Goal: Task Accomplishment & Management: Use online tool/utility

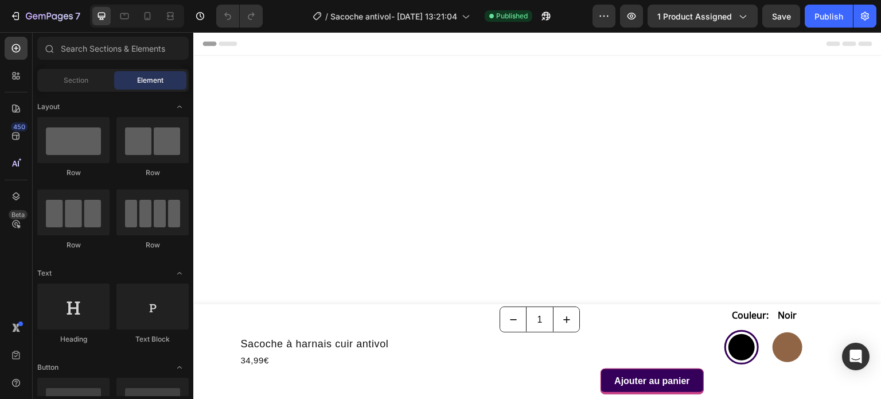
radio input "true"
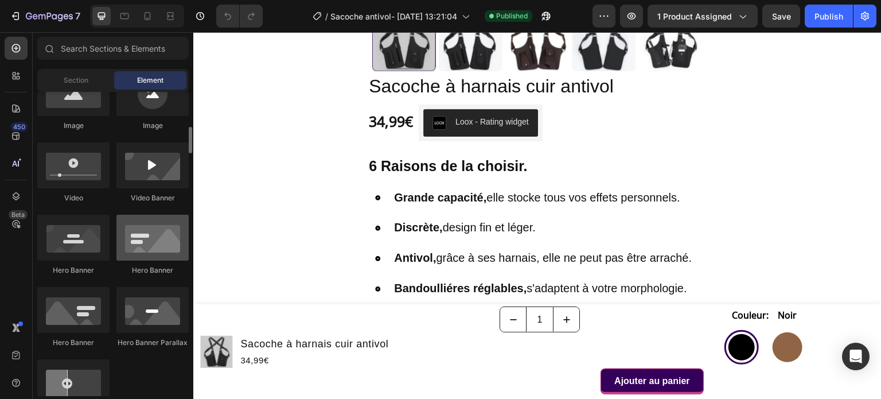
scroll to position [459, 0]
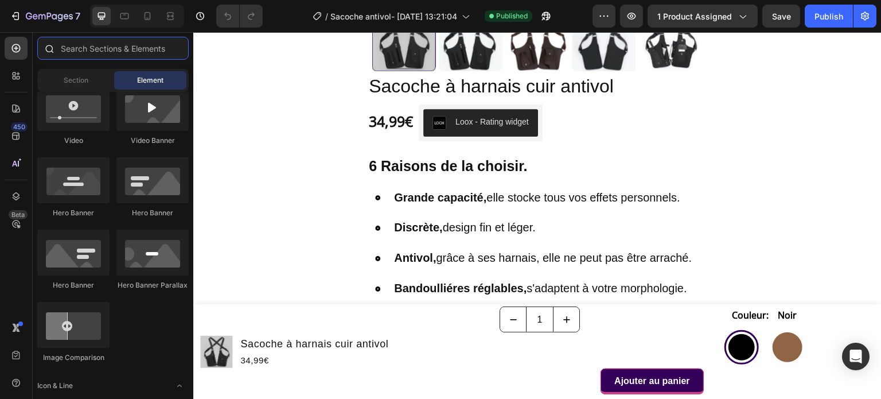
click at [128, 49] on input "text" at bounding box center [112, 48] width 151 height 23
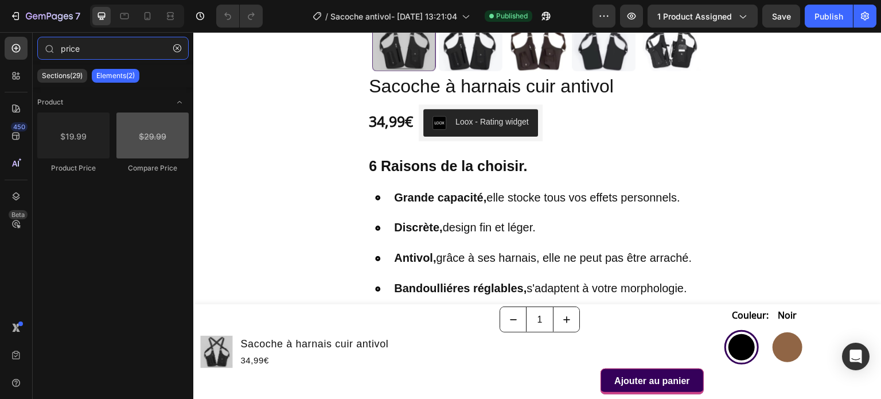
type input "price"
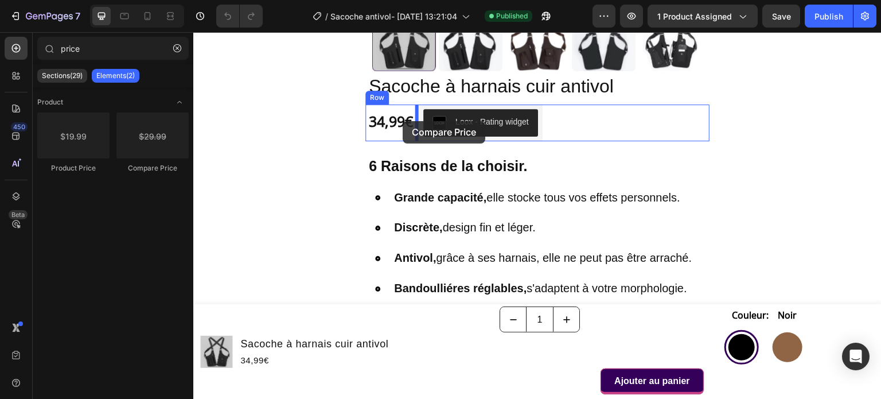
drag, startPoint x: 342, startPoint y: 174, endPoint x: 403, endPoint y: 121, distance: 80.5
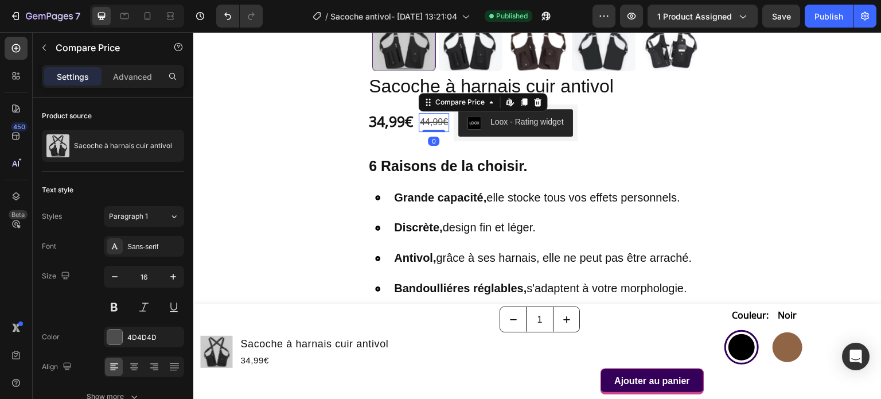
click at [428, 123] on div "44,99€" at bounding box center [434, 122] width 30 height 19
click at [176, 276] on icon "button" at bounding box center [172, 276] width 11 height 11
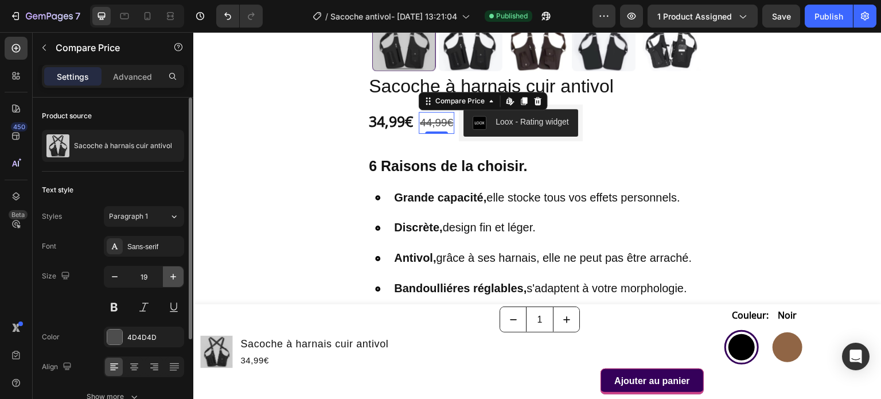
click at [176, 276] on icon "button" at bounding box center [172, 276] width 11 height 11
type input "20"
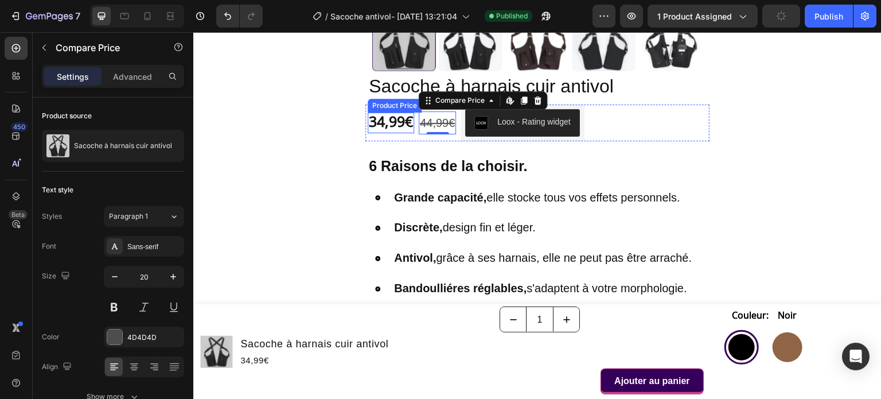
click at [378, 119] on div "34,99€" at bounding box center [391, 122] width 46 height 21
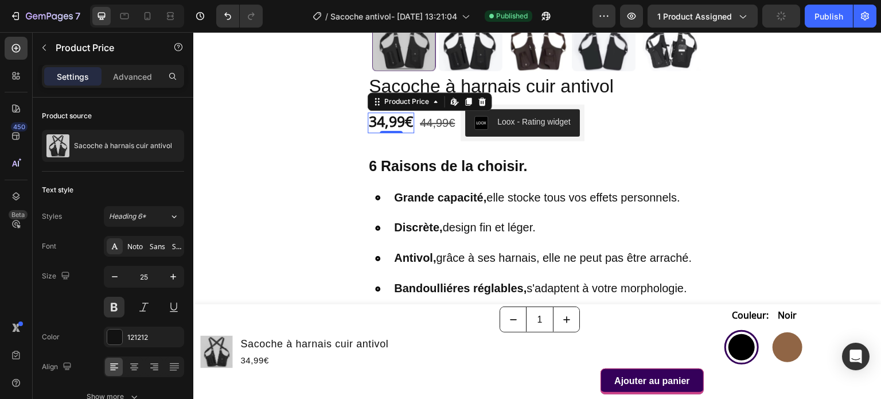
click at [378, 119] on div "34,99€" at bounding box center [391, 122] width 46 height 21
click at [436, 121] on div "44,99€" at bounding box center [437, 122] width 37 height 23
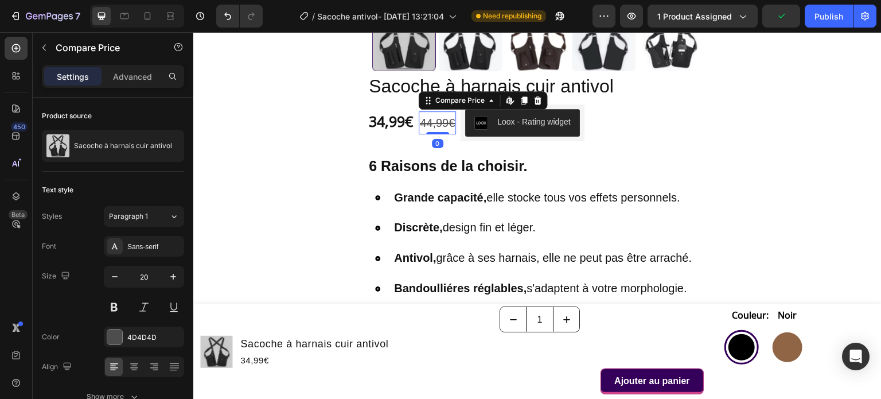
click at [436, 121] on div "44,99€" at bounding box center [437, 122] width 37 height 23
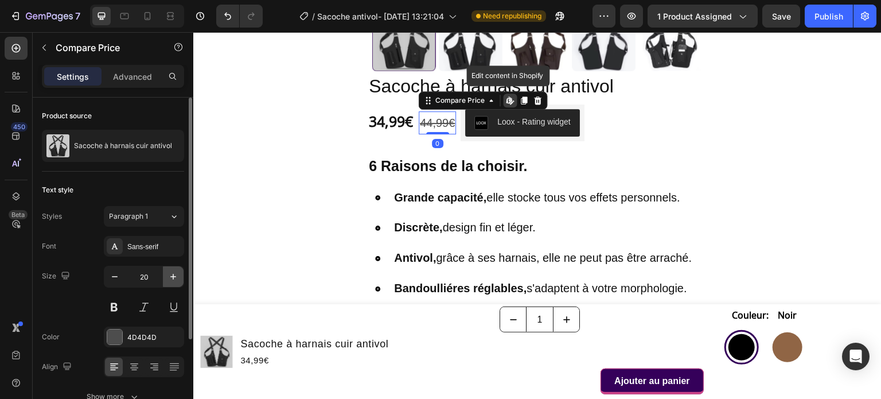
click at [166, 272] on button "button" at bounding box center [173, 276] width 21 height 21
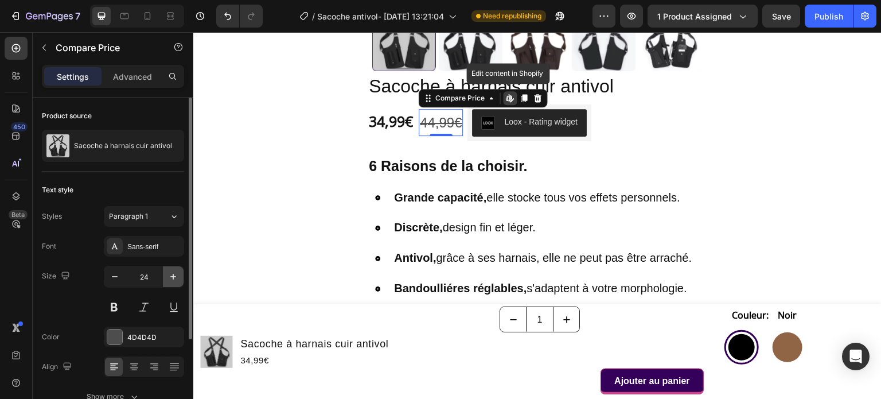
type input "25"
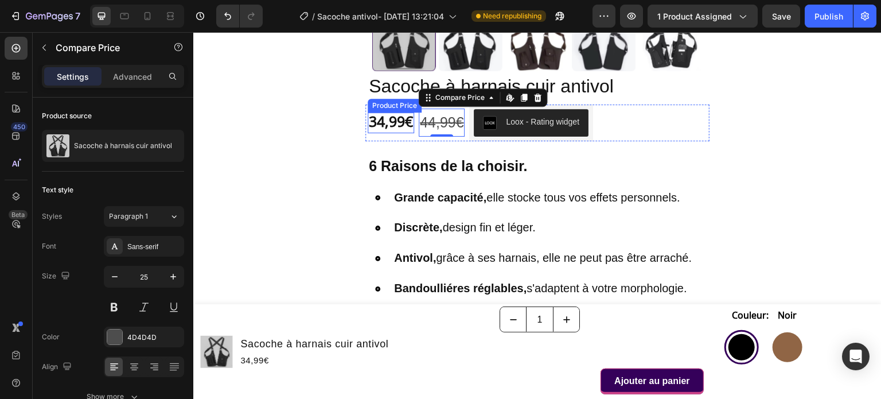
click at [380, 118] on div "34,99€" at bounding box center [391, 122] width 46 height 21
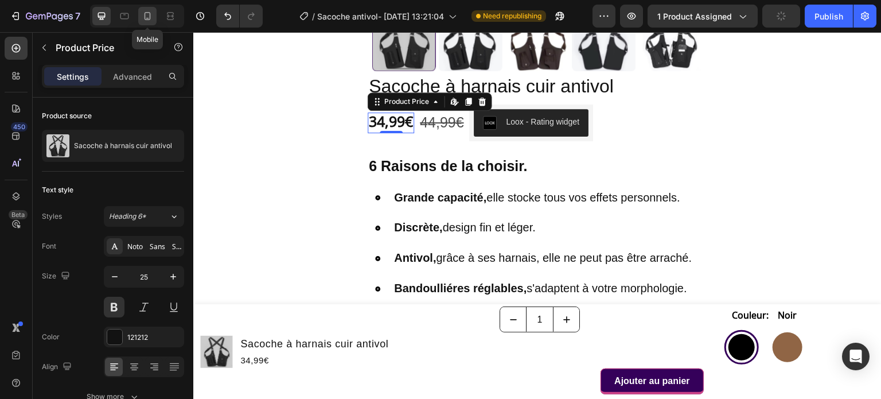
click at [145, 11] on icon at bounding box center [147, 15] width 11 height 11
type input "24"
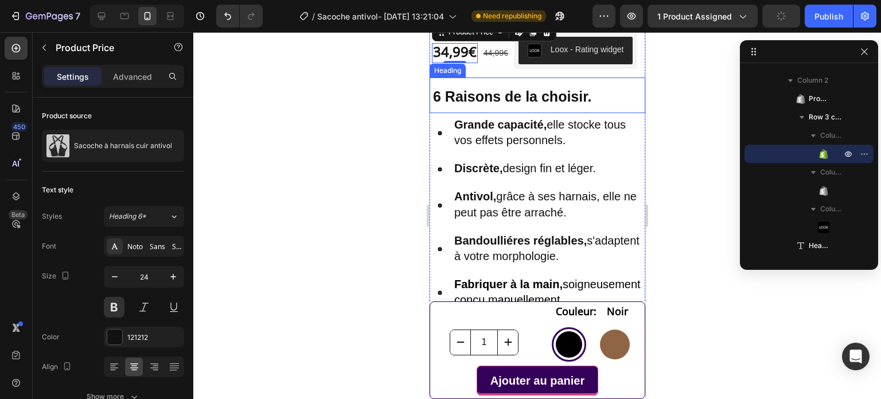
scroll to position [291, 0]
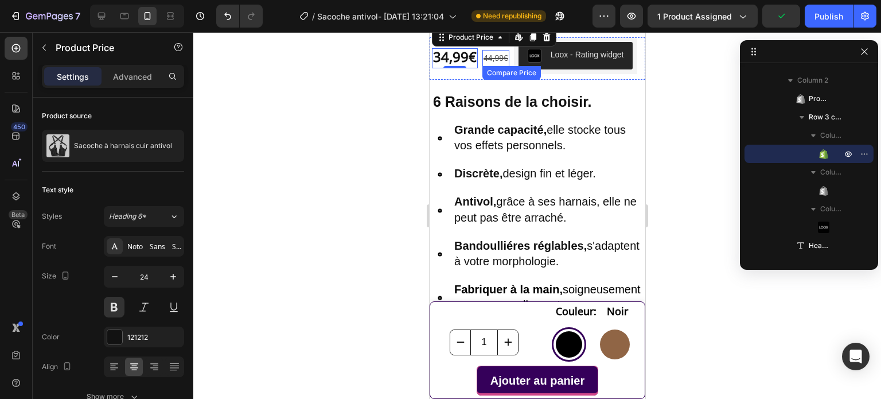
click at [492, 54] on div "44,99€" at bounding box center [495, 58] width 27 height 17
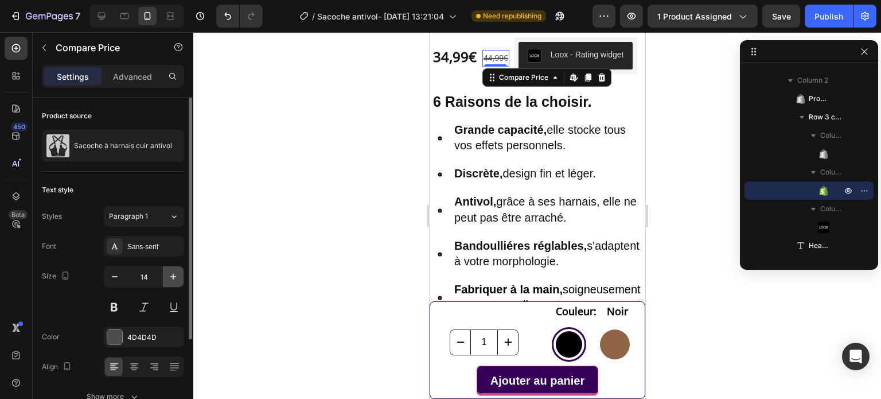
click at [169, 279] on icon "button" at bounding box center [172, 276] width 11 height 11
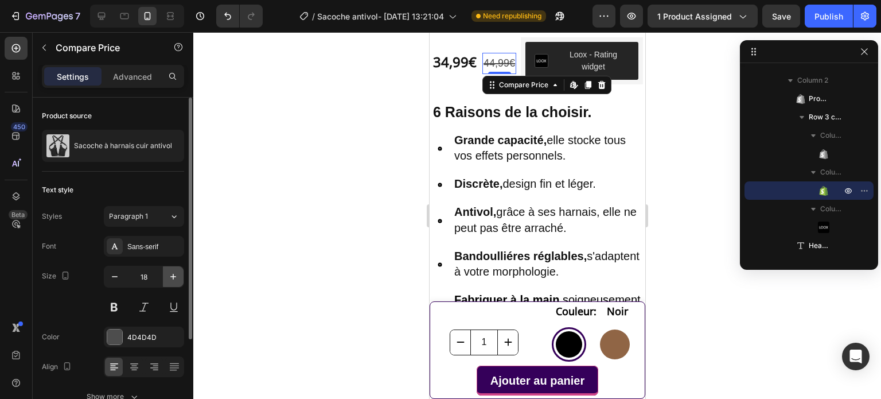
click at [169, 279] on icon "button" at bounding box center [172, 276] width 11 height 11
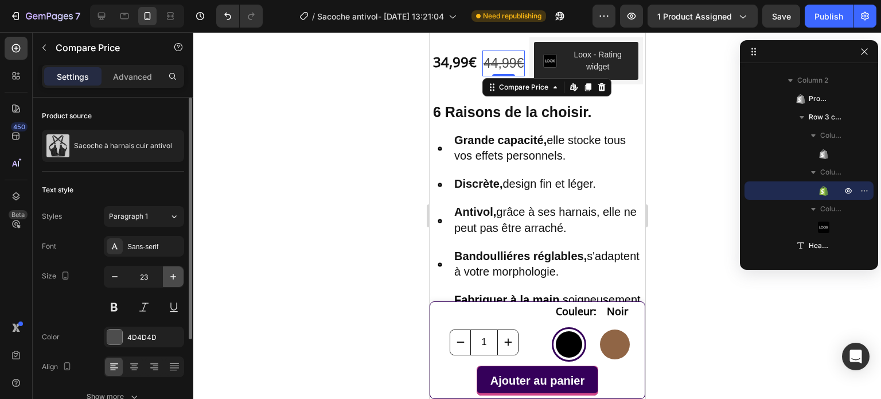
click at [169, 279] on icon "button" at bounding box center [172, 276] width 11 height 11
type input "25"
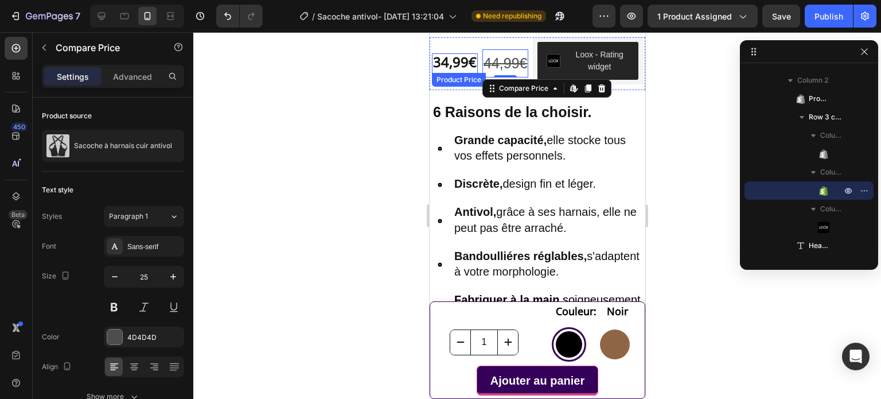
click at [461, 53] on div "34,99€" at bounding box center [454, 63] width 46 height 20
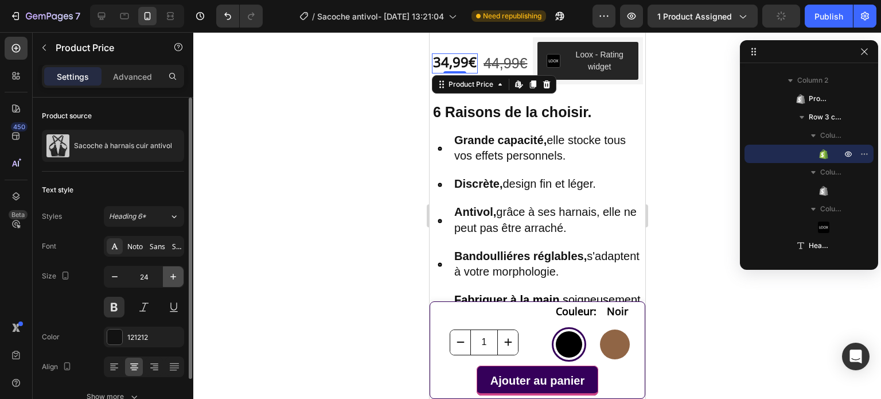
click at [177, 278] on icon "button" at bounding box center [172, 276] width 11 height 11
type input "25"
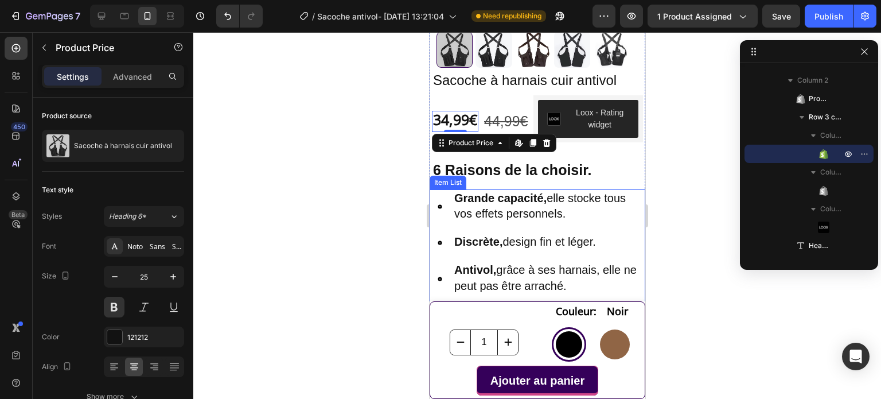
scroll to position [175, 0]
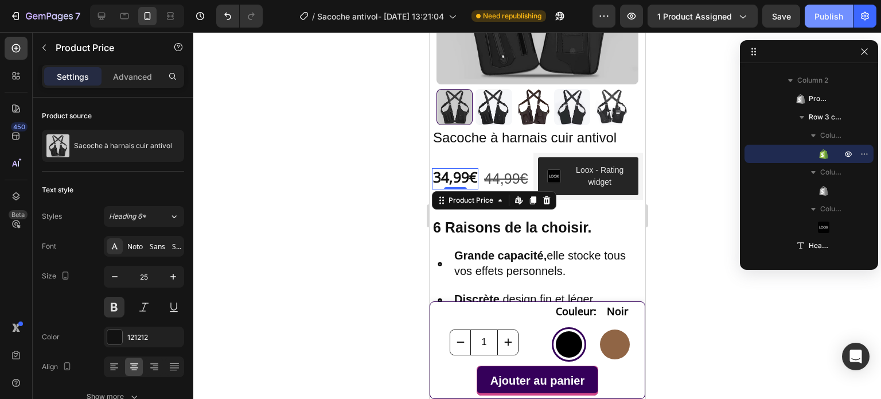
click at [815, 9] on button "Publish" at bounding box center [829, 16] width 48 height 23
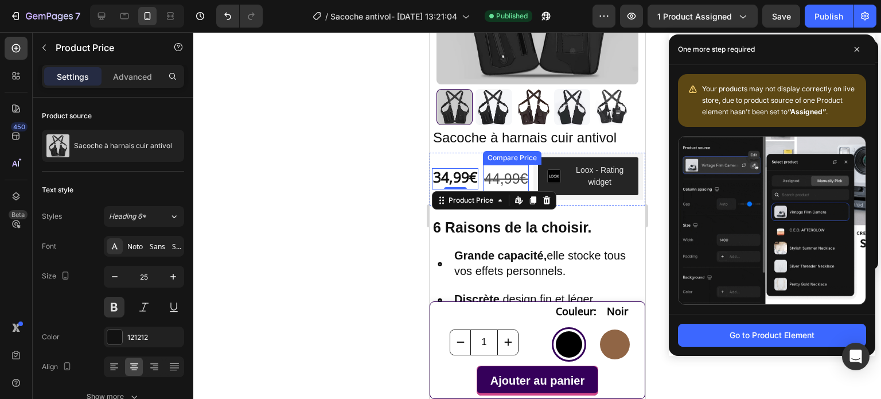
click at [512, 169] on div "44,99€" at bounding box center [505, 179] width 46 height 28
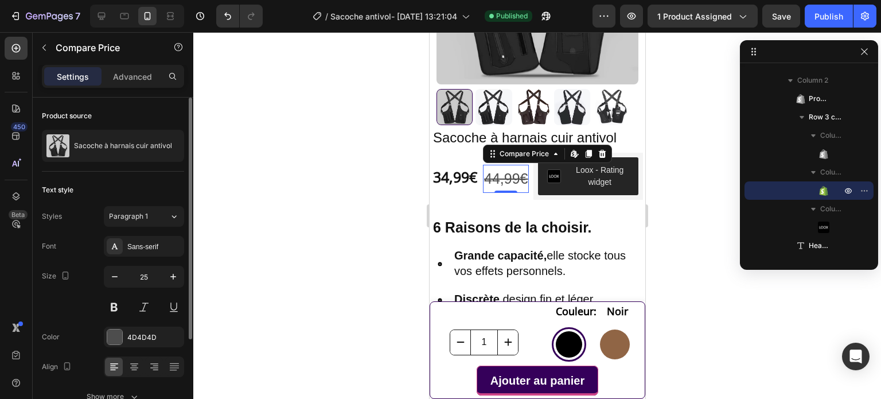
scroll to position [57, 0]
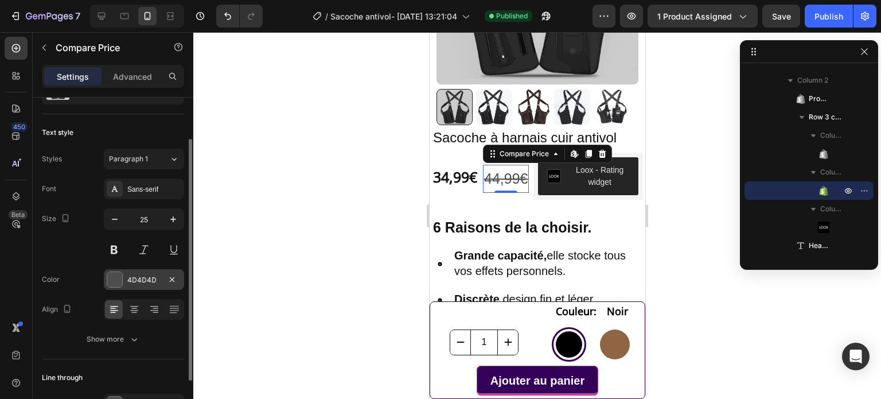
click at [114, 278] on div at bounding box center [114, 279] width 15 height 15
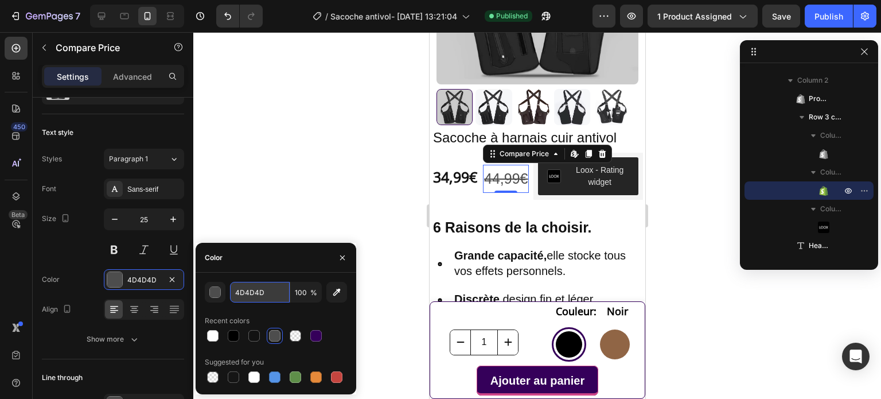
click at [237, 292] on input "4D4D4D" at bounding box center [260, 292] width 60 height 21
click at [214, 295] on div "button" at bounding box center [215, 292] width 11 height 11
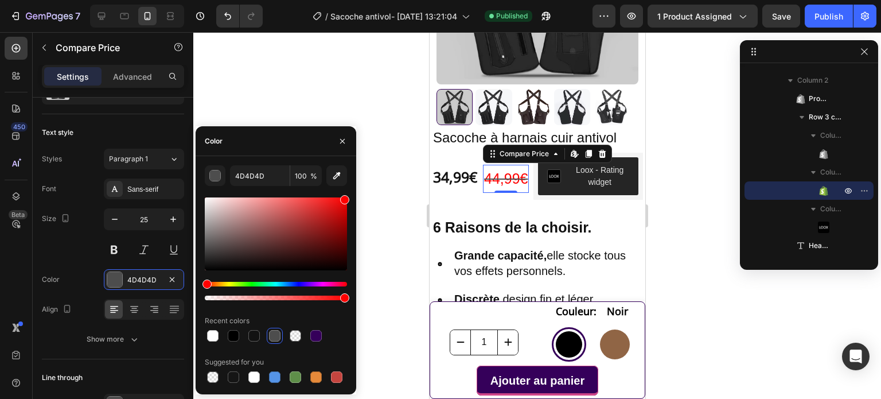
drag, startPoint x: 314, startPoint y: 227, endPoint x: 374, endPoint y: 182, distance: 74.6
click at [374, 0] on div "7 Version history / Sacoche antivol- [DATE] 13:21:04 Published Preview 1 produc…" at bounding box center [440, 0] width 881 height 0
click at [257, 337] on div at bounding box center [253, 335] width 11 height 11
type input "000000"
click at [306, 103] on div at bounding box center [537, 215] width 688 height 366
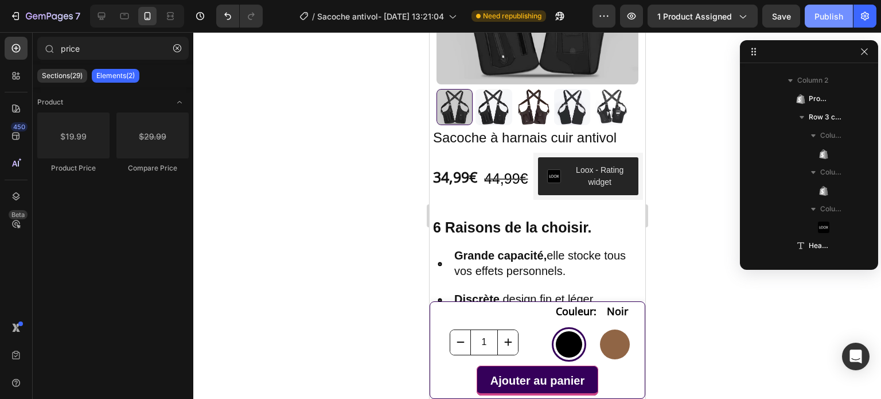
click at [836, 12] on div "Publish" at bounding box center [828, 16] width 29 height 12
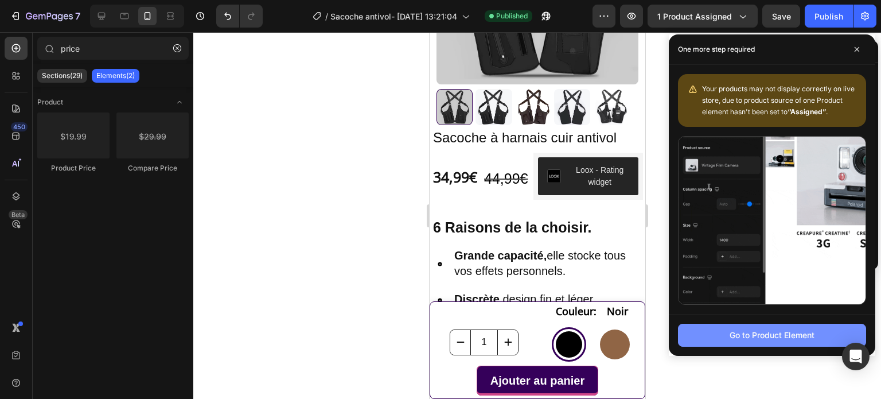
click at [773, 335] on div "Go to Product Element" at bounding box center [771, 335] width 85 height 12
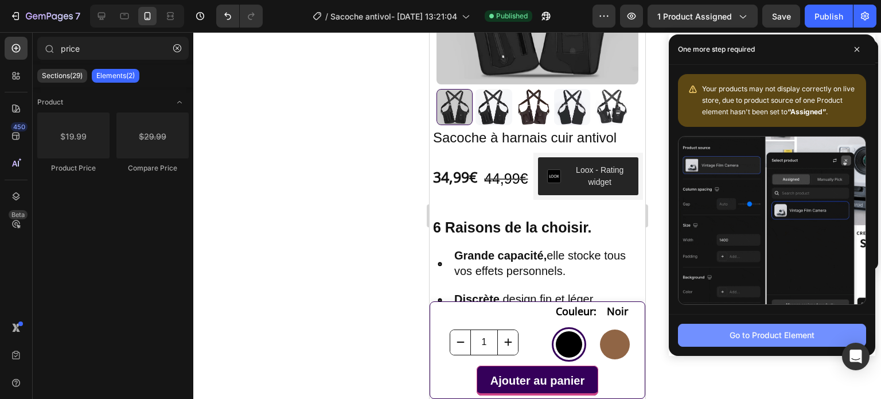
radio input "true"
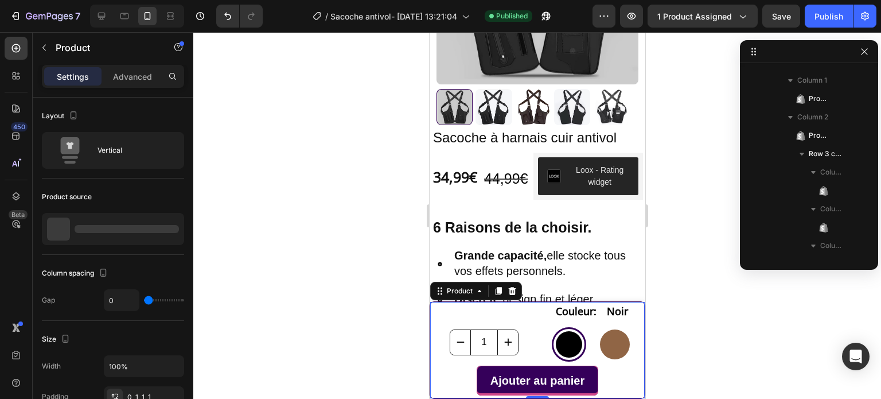
scroll to position [0, 0]
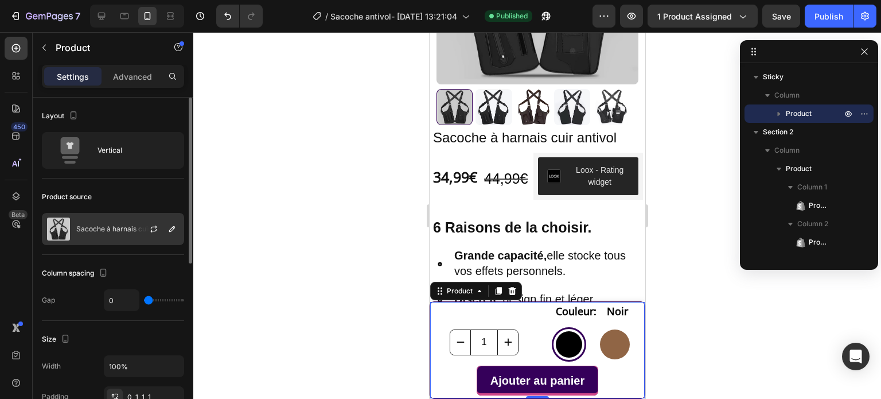
click at [94, 219] on div "Sacoche à harnais cuir antivol" at bounding box center [113, 229] width 142 height 32
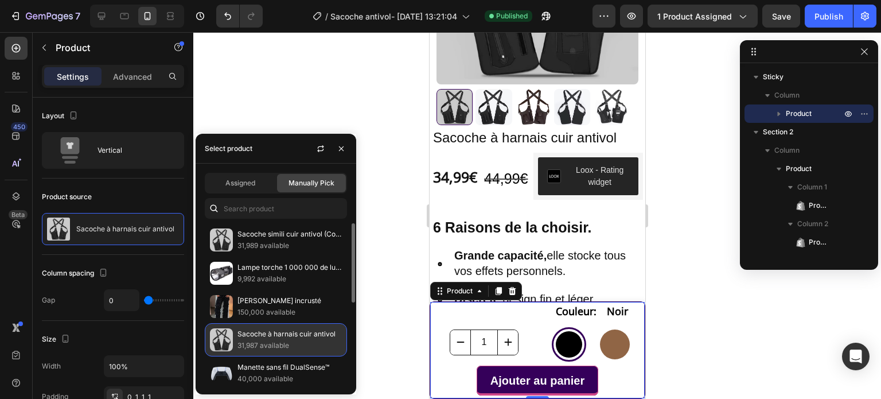
click at [302, 342] on p "31,987 available" at bounding box center [289, 345] width 104 height 11
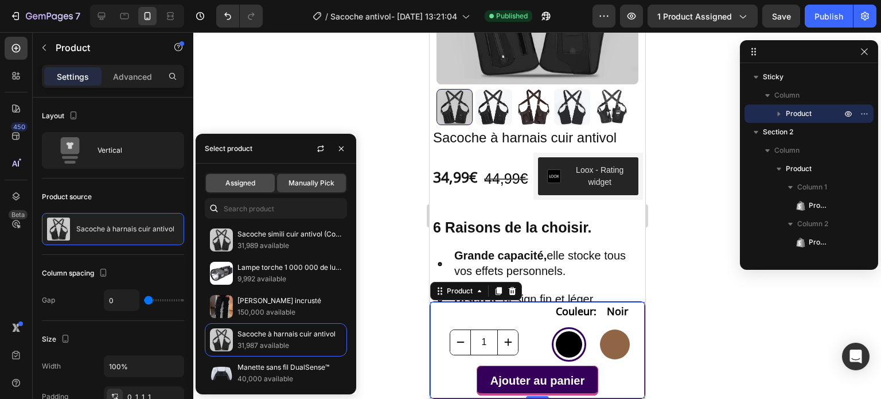
click at [249, 185] on span "Assigned" at bounding box center [240, 183] width 30 height 10
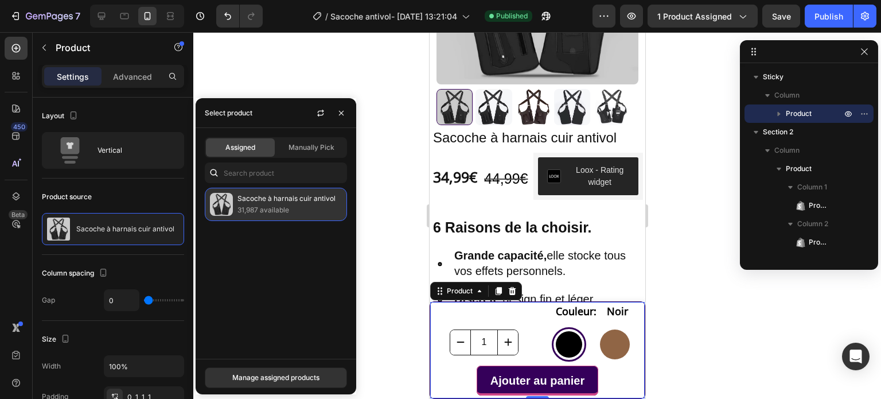
click at [269, 208] on p "31,987 available" at bounding box center [289, 209] width 104 height 11
click at [282, 200] on p "Sacoche à harnais cuir antivol" at bounding box center [289, 198] width 104 height 11
click at [271, 196] on p "Sacoche à harnais cuir antivol" at bounding box center [289, 198] width 104 height 11
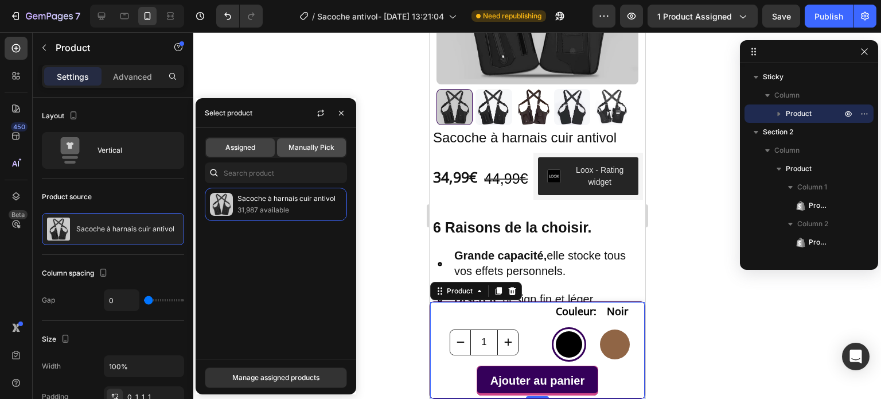
click at [302, 145] on span "Manually Pick" at bounding box center [311, 147] width 46 height 10
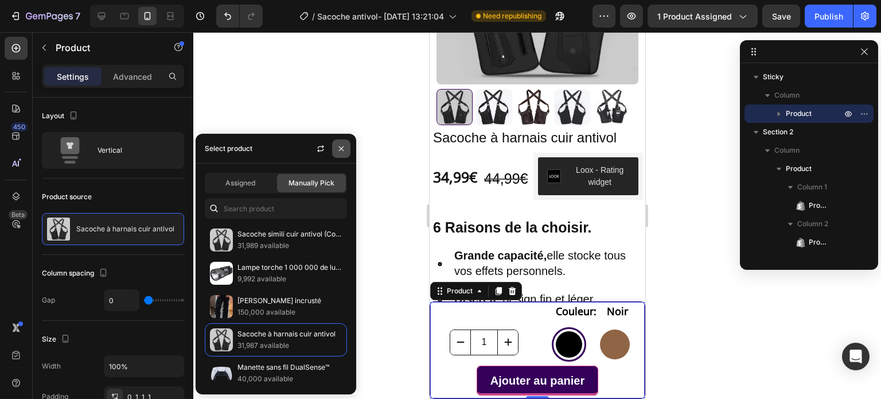
click at [342, 149] on icon "button" at bounding box center [341, 148] width 9 height 9
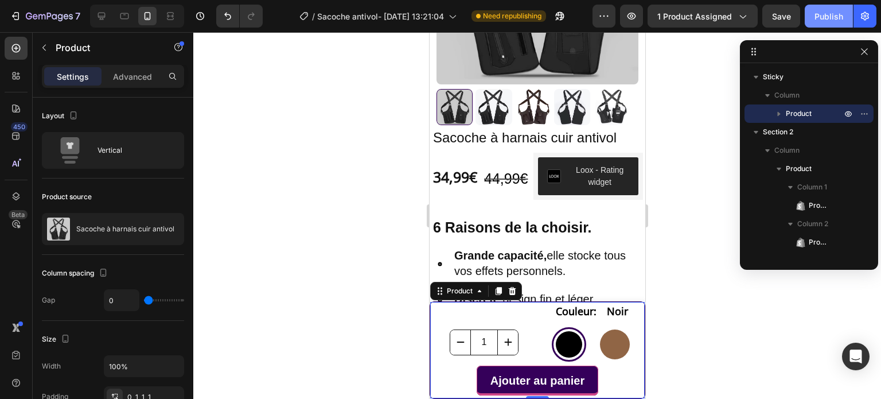
click at [821, 15] on div "Publish" at bounding box center [828, 16] width 29 height 12
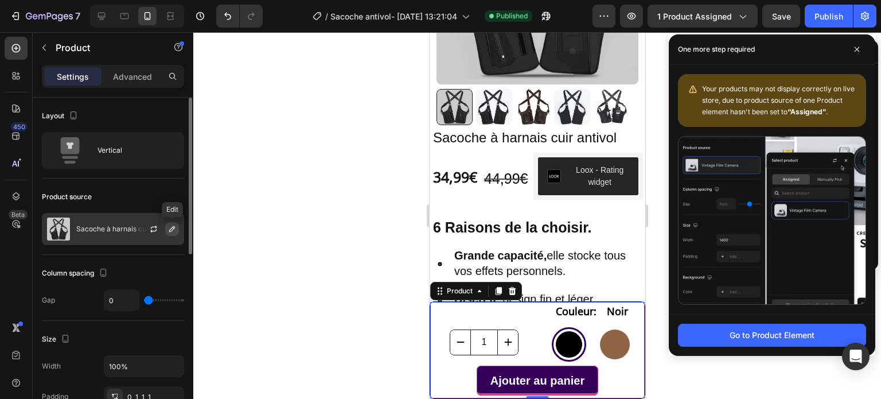
click at [171, 227] on icon "button" at bounding box center [171, 228] width 9 height 9
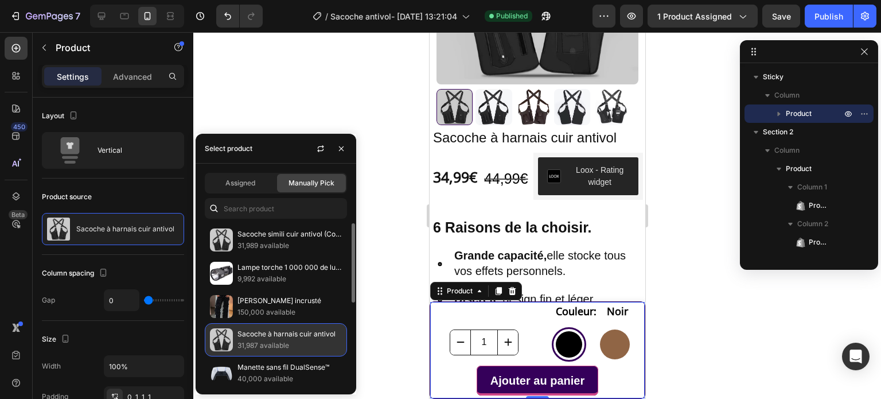
click at [257, 335] on p "Sacoche à harnais cuir antivol" at bounding box center [289, 333] width 104 height 11
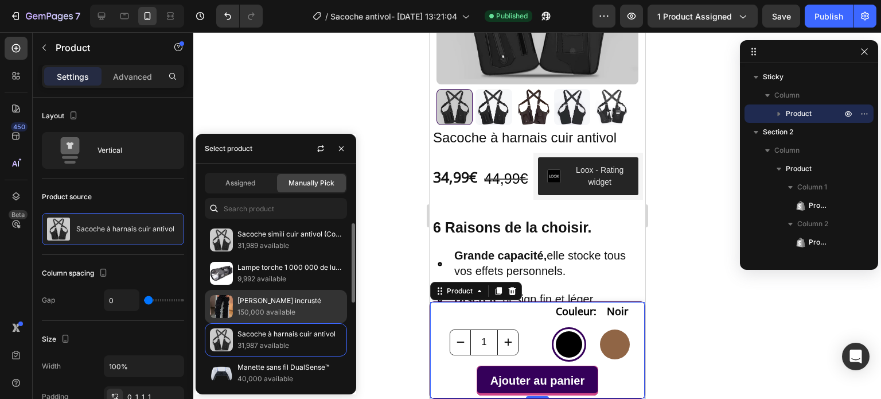
click at [265, 309] on p "150,000 available" at bounding box center [289, 311] width 104 height 11
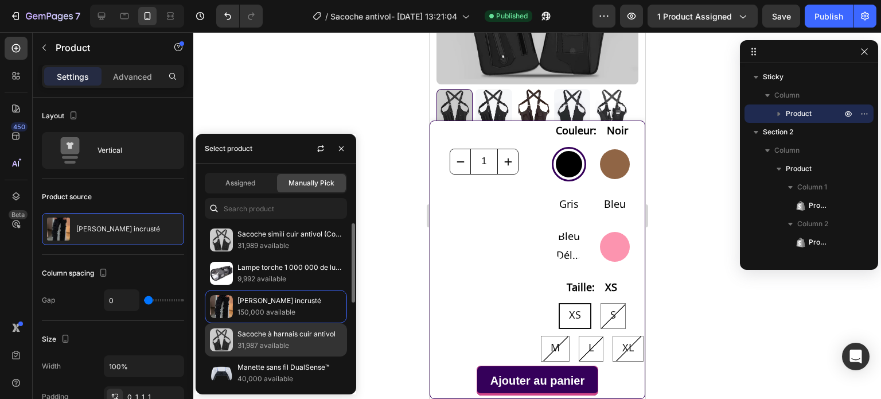
click at [255, 333] on p "Sacoche à harnais cuir antivol" at bounding box center [289, 333] width 104 height 11
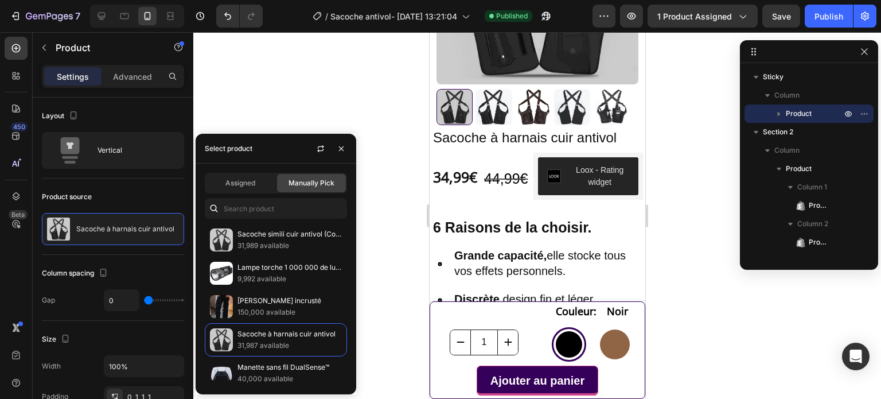
click at [298, 190] on div "Manually Pick" at bounding box center [311, 183] width 69 height 18
click at [263, 181] on div "Assigned" at bounding box center [240, 183] width 69 height 18
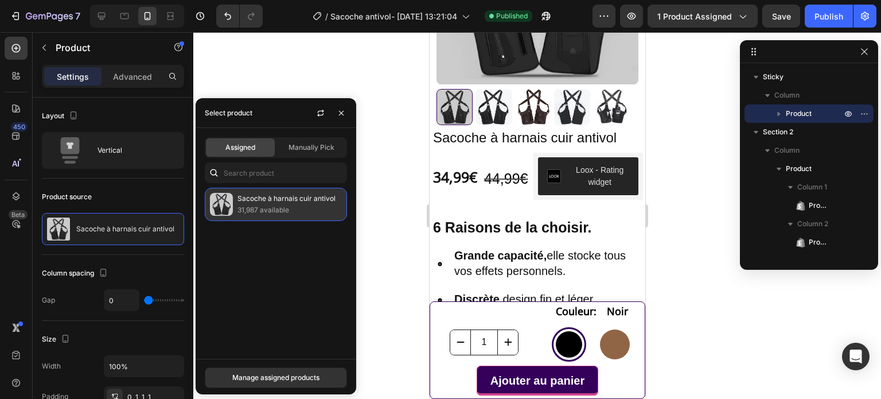
click at [262, 205] on p "31,987 available" at bounding box center [289, 209] width 104 height 11
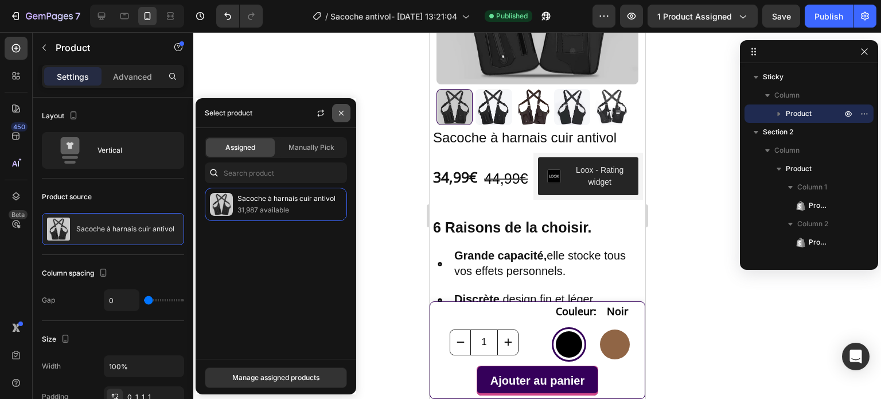
click at [342, 112] on icon "button" at bounding box center [341, 113] width 5 height 5
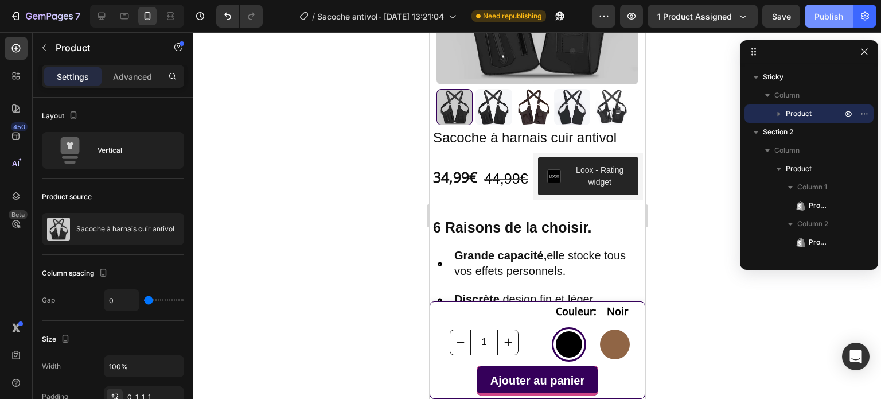
click at [821, 14] on div "Publish" at bounding box center [828, 16] width 29 height 12
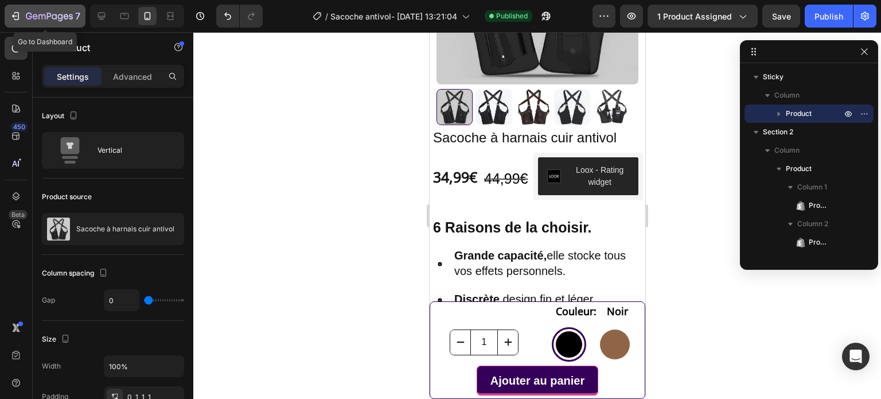
click at [19, 20] on icon "button" at bounding box center [15, 15] width 11 height 11
